Goal: Feedback & Contribution: Contribute content

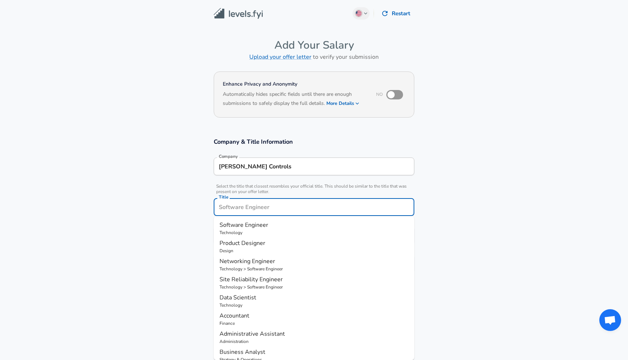
scroll to position [15, 0]
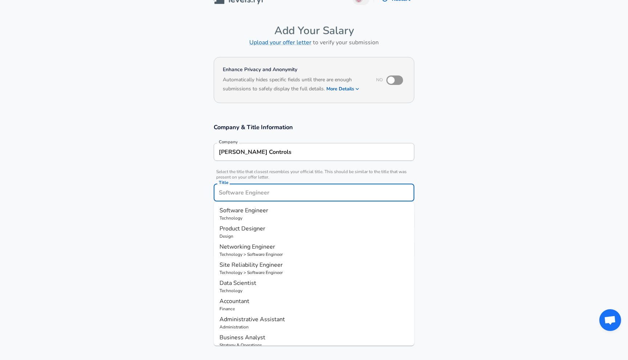
click at [238, 197] on input "Title" at bounding box center [314, 192] width 194 height 11
click at [236, 209] on span "Software Engineer" at bounding box center [243, 211] width 49 height 8
type input "Software Engineer"
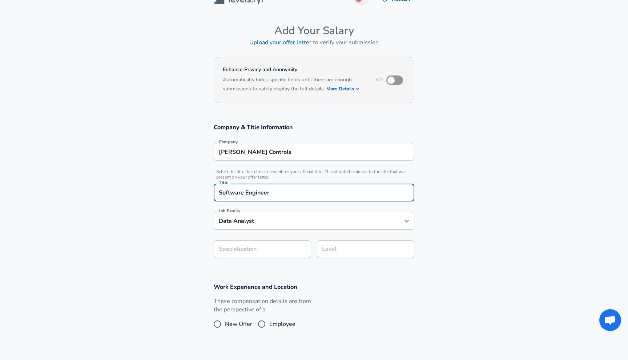
type input "Software Engineer"
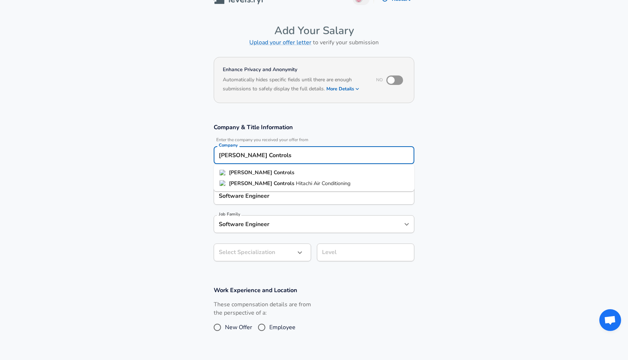
scroll to position [22, 0]
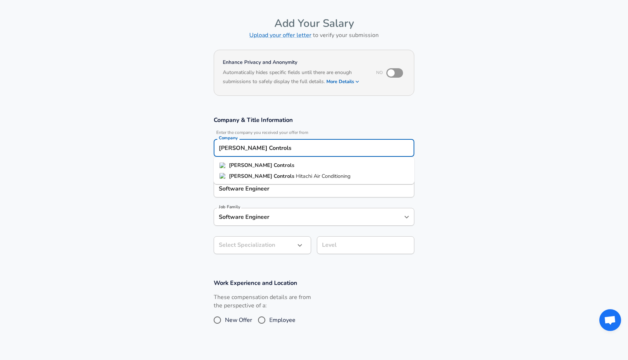
click at [249, 150] on input "[PERSON_NAME] Controls" at bounding box center [314, 147] width 194 height 11
click at [254, 179] on li "redbus" at bounding box center [314, 176] width 201 height 11
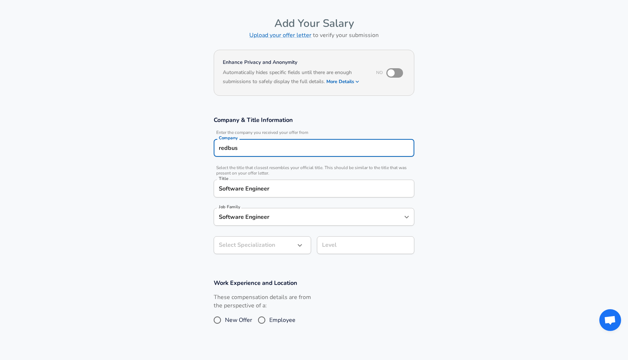
type input "redbus"
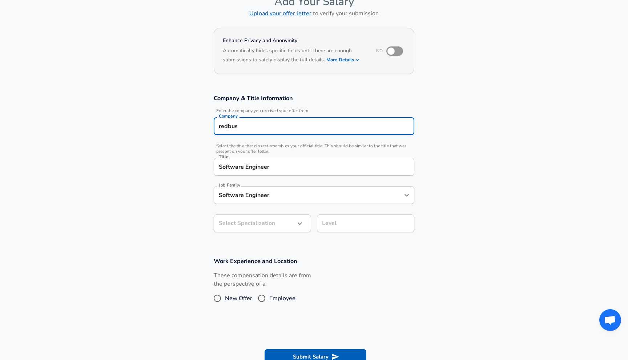
click at [259, 242] on body "English ([GEOGRAPHIC_DATA]) Change Restart Add Your Salary Upload your offer le…" at bounding box center [314, 136] width 628 height 360
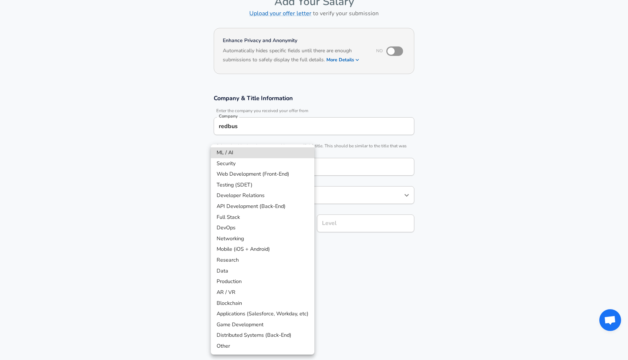
click at [247, 215] on li "Full Stack" at bounding box center [263, 217] width 104 height 11
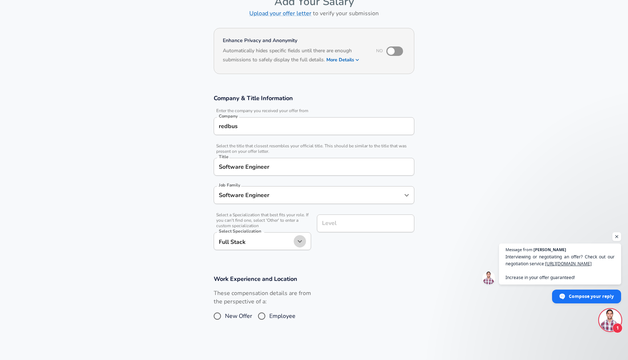
click at [299, 243] on icon "button" at bounding box center [299, 241] width 9 height 9
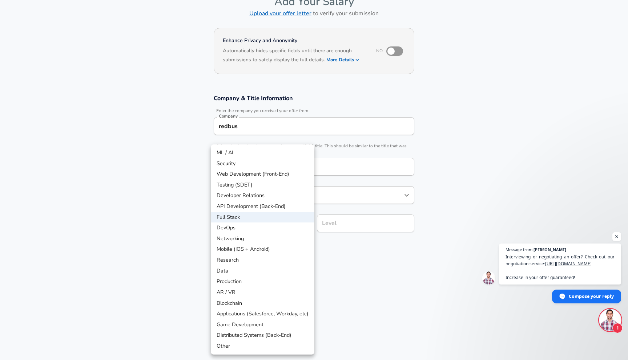
click at [266, 205] on li "API Development (Back-End)" at bounding box center [263, 206] width 104 height 11
type input "API Development (Back-End)"
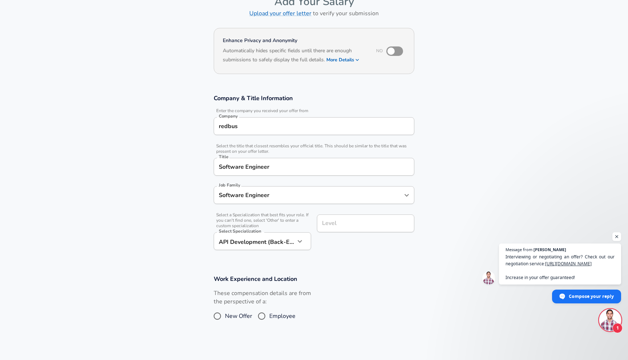
click at [324, 217] on div "Level" at bounding box center [365, 224] width 97 height 18
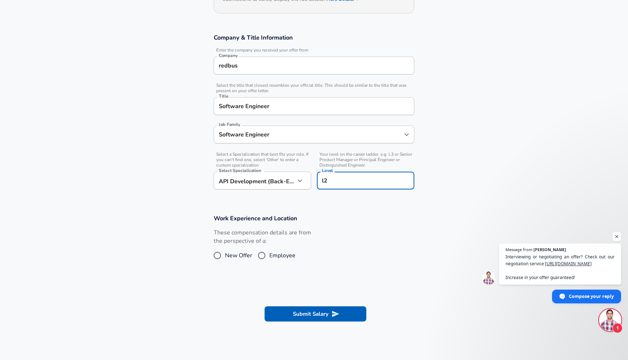
scroll to position [105, 0]
type input "l2"
click at [262, 253] on input "Employee" at bounding box center [261, 255] width 15 height 12
radio input "true"
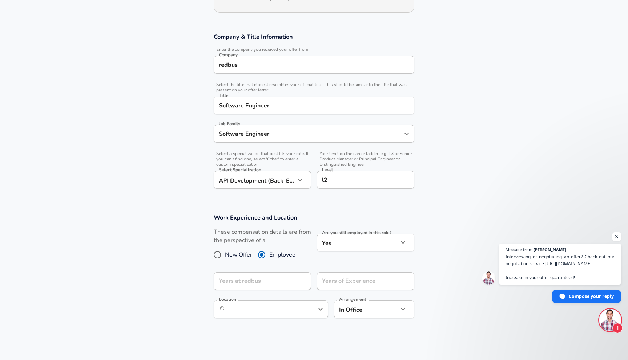
click at [230, 254] on span "New Offer" at bounding box center [238, 255] width 27 height 9
click at [225, 254] on input "New Offer" at bounding box center [217, 255] width 15 height 12
radio input "true"
radio input "false"
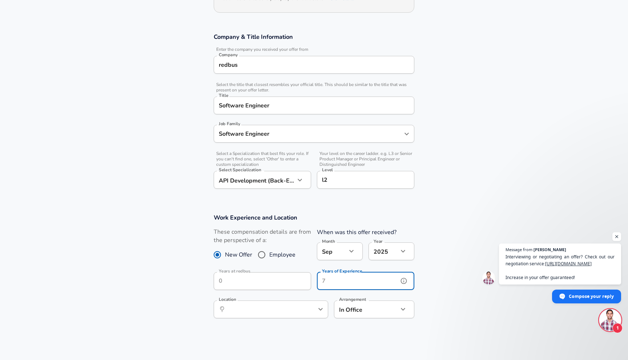
click at [330, 280] on input "Years of Experience" at bounding box center [357, 282] width 81 height 18
type input "1"
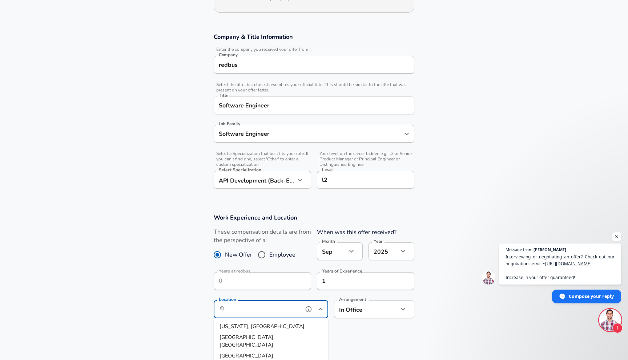
click at [250, 307] on input "Location" at bounding box center [263, 309] width 74 height 11
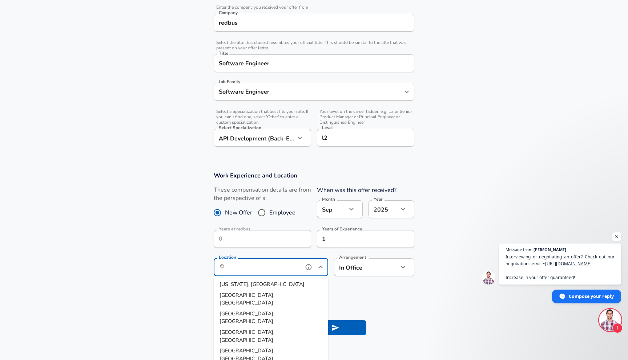
scroll to position [152, 0]
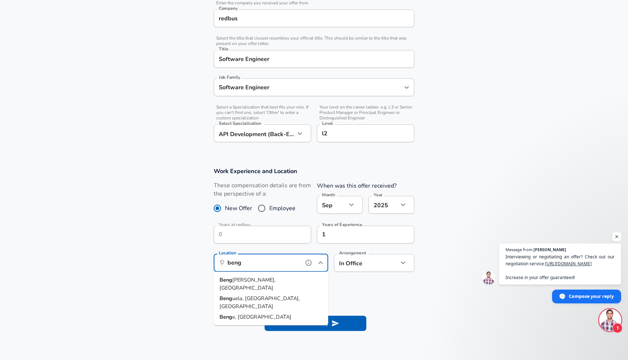
click at [259, 283] on span "[PERSON_NAME], [GEOGRAPHIC_DATA]" at bounding box center [247, 284] width 56 height 15
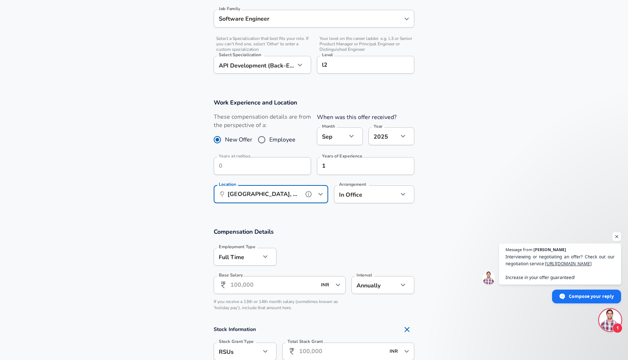
scroll to position [234, 0]
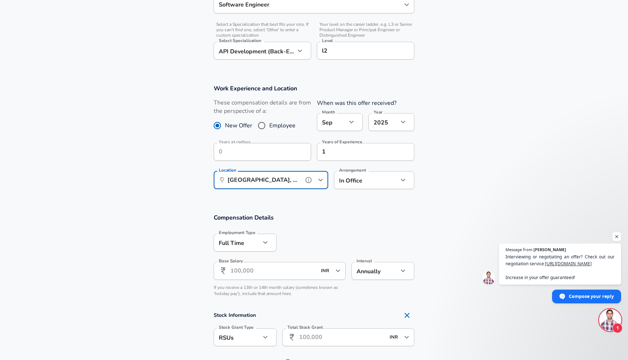
type input "[GEOGRAPHIC_DATA], [GEOGRAPHIC_DATA], [GEOGRAPHIC_DATA]"
click at [262, 272] on input "Base Salary" at bounding box center [273, 271] width 86 height 18
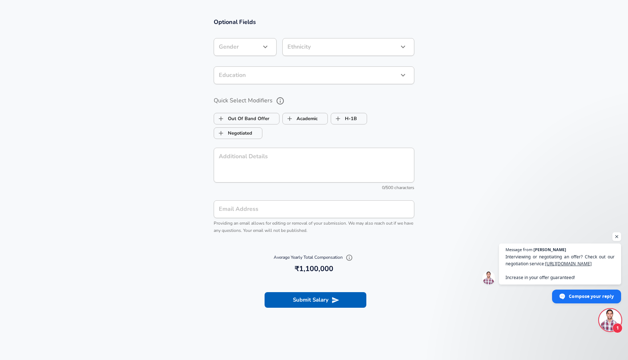
scroll to position [656, 0]
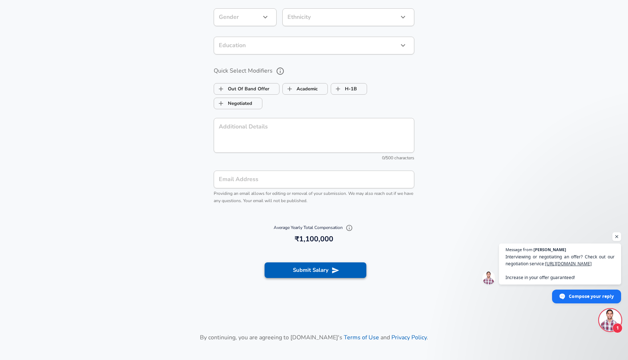
type input "11,00,000"
click at [305, 270] on button "Submit Salary" at bounding box center [316, 270] width 102 height 15
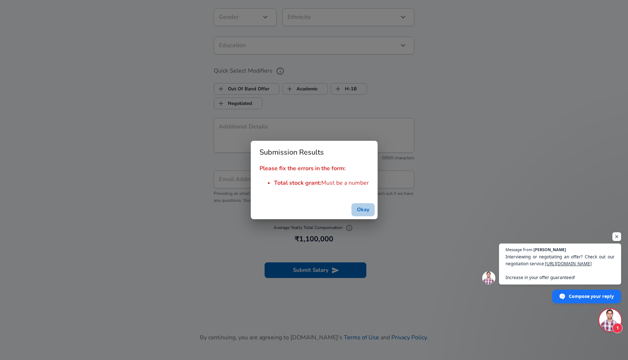
click at [370, 209] on button "Okay" at bounding box center [362, 209] width 23 height 13
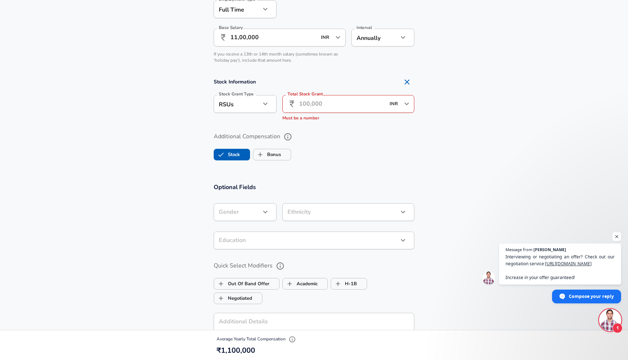
scroll to position [453, 0]
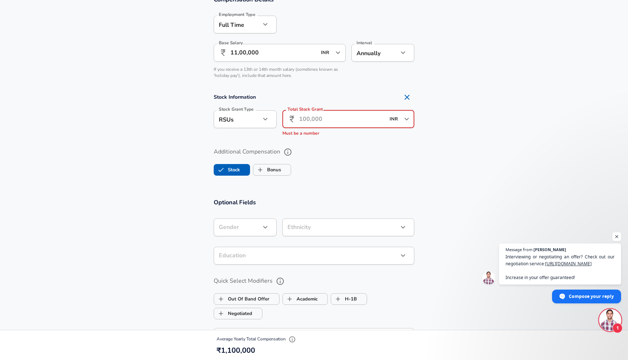
click at [325, 119] on input "Total Stock Grant" at bounding box center [342, 119] width 86 height 18
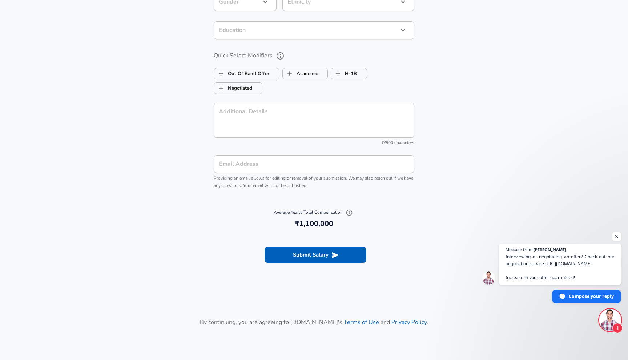
scroll to position [735, 0]
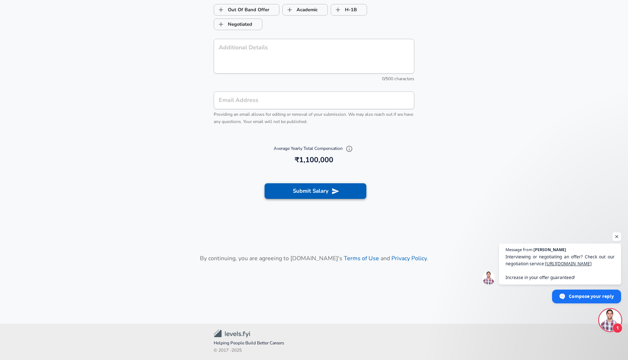
type input "0"
click at [302, 184] on section "Submit Salary" at bounding box center [314, 190] width 628 height 41
click at [302, 188] on button "Submit Salary" at bounding box center [316, 191] width 102 height 15
